Goal: Task Accomplishment & Management: Use online tool/utility

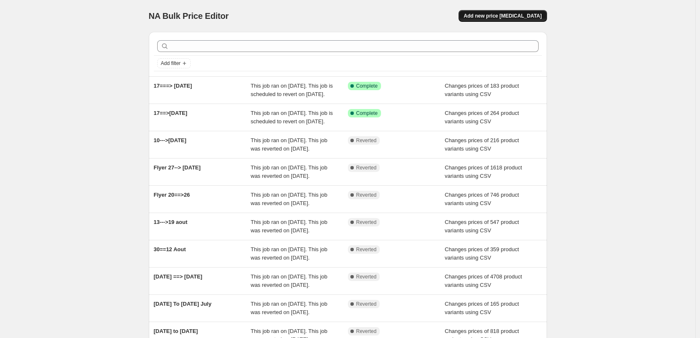
click at [499, 15] on span "Add new price [MEDICAL_DATA]" at bounding box center [503, 16] width 78 height 7
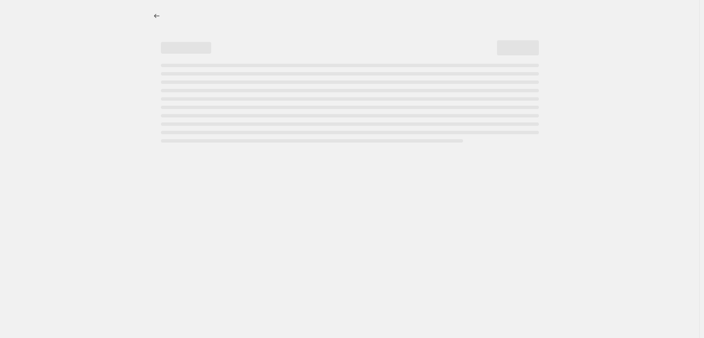
select select "percentage"
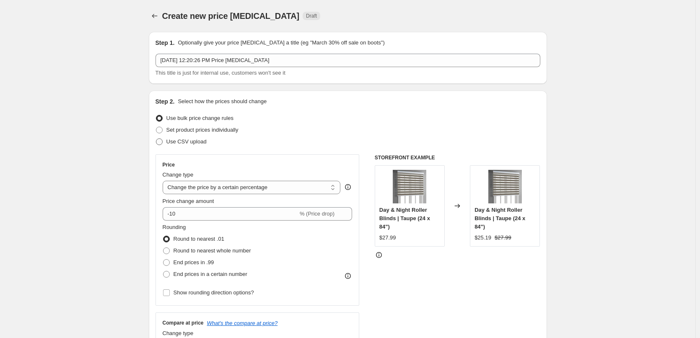
click at [162, 142] on span at bounding box center [159, 141] width 7 height 7
click at [156, 139] on input "Use CSV upload" at bounding box center [156, 138] width 0 height 0
radio input "true"
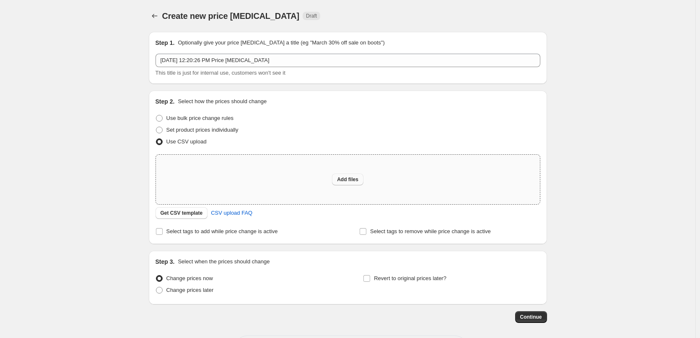
click at [341, 177] on span "Add files" at bounding box center [347, 179] width 21 height 7
type input "C:\fakepath\p23_sep_2025-haffedh.csv"
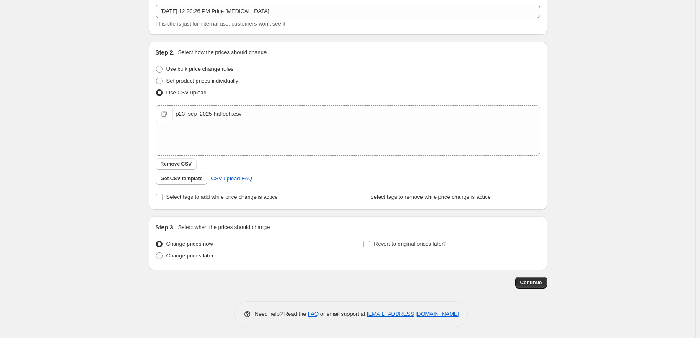
scroll to position [51, 0]
click at [370, 245] on input "Revert to original prices later?" at bounding box center [367, 242] width 7 height 7
checkbox input "true"
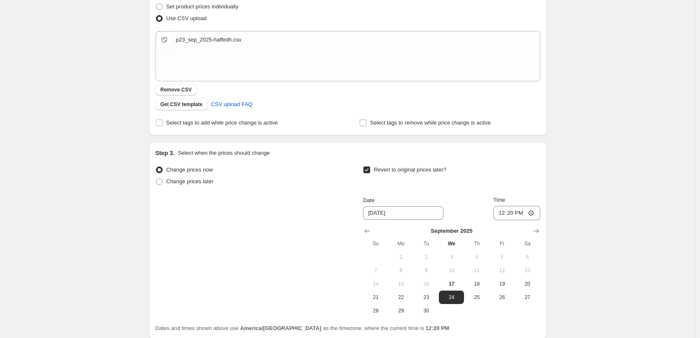
scroll to position [135, 0]
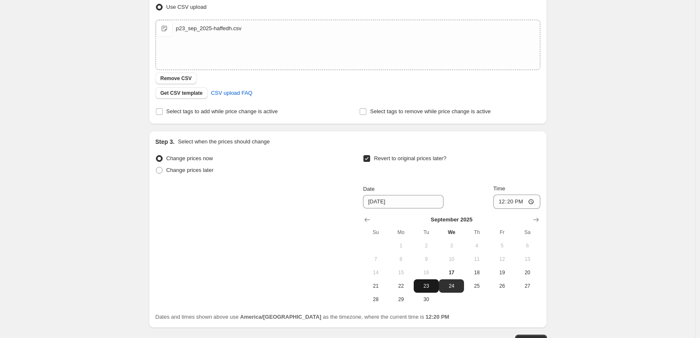
click at [426, 287] on span "23" at bounding box center [426, 286] width 18 height 7
type input "[DATE]"
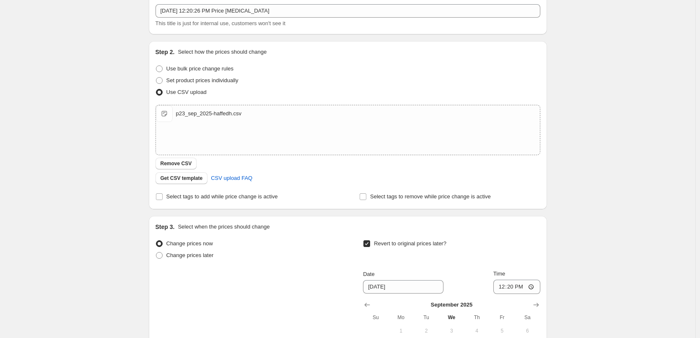
scroll to position [0, 0]
